Goal: Task Accomplishment & Management: Manage account settings

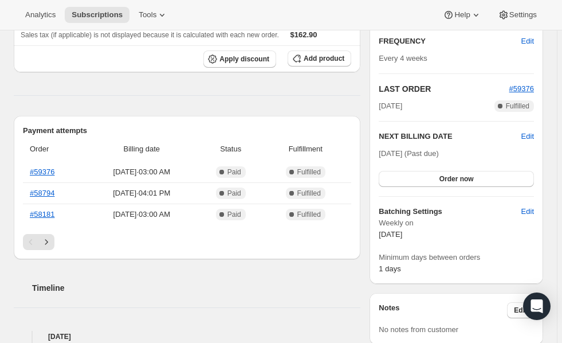
scroll to position [249, 0]
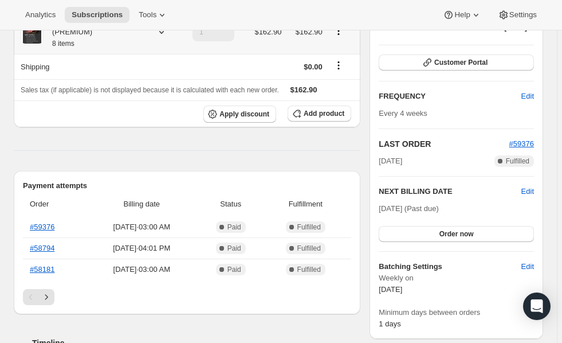
click at [161, 32] on icon at bounding box center [161, 31] width 11 height 11
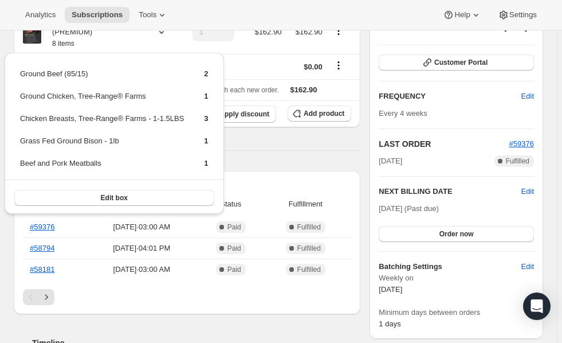
click at [230, 298] on div "Pagination" at bounding box center [187, 297] width 328 height 16
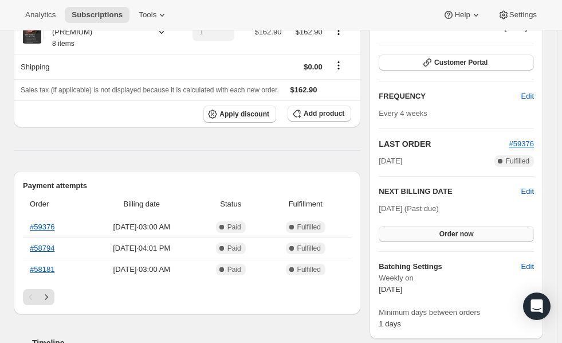
click at [466, 232] on span "Order now" at bounding box center [456, 233] width 34 height 9
click at [466, 232] on span "Click to confirm" at bounding box center [456, 233] width 52 height 9
